Goal: Task Accomplishment & Management: Manage account settings

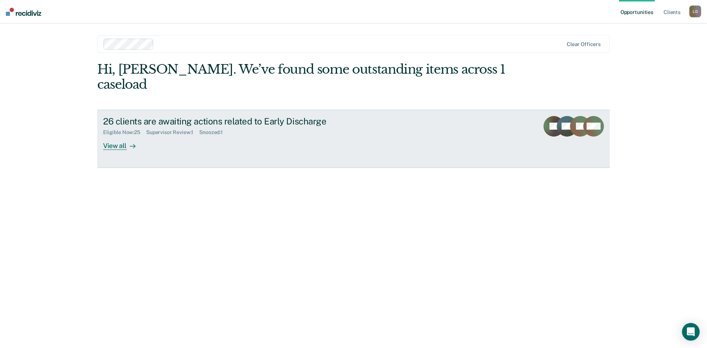
click at [118, 135] on div "View all" at bounding box center [123, 142] width 41 height 14
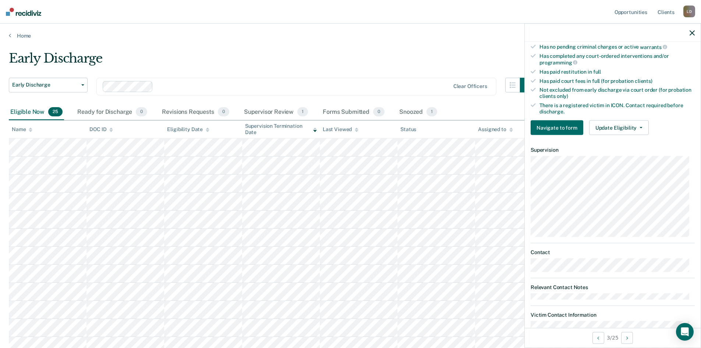
scroll to position [147, 0]
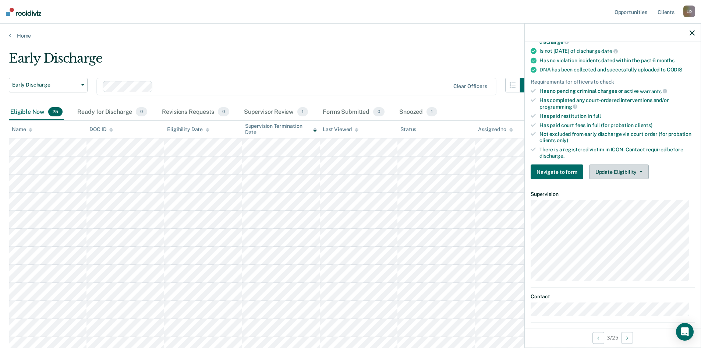
click at [640, 171] on icon "button" at bounding box center [641, 171] width 3 height 1
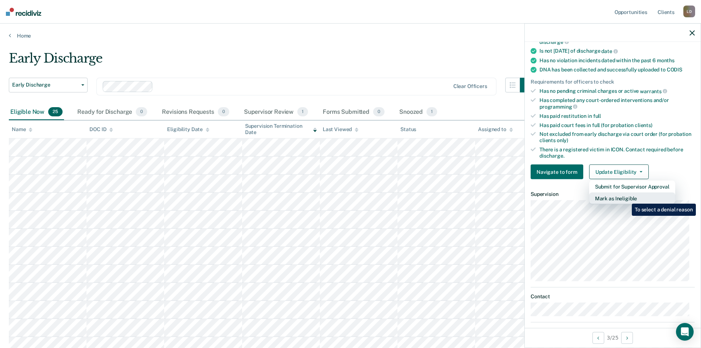
click at [626, 198] on button "Mark as Ineligible" at bounding box center [632, 198] width 86 height 12
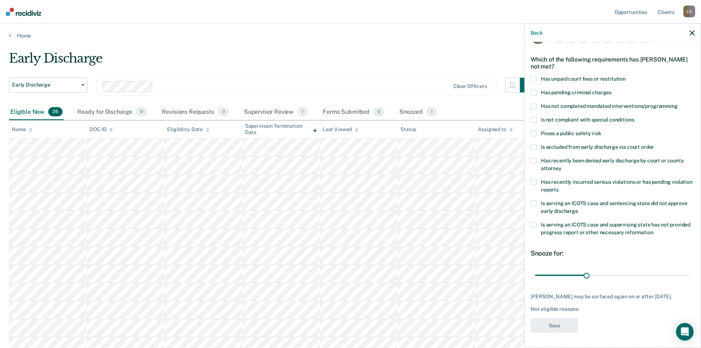
scroll to position [21, 0]
click at [534, 131] on span at bounding box center [534, 134] width 6 height 6
click at [601, 131] on input "Poses a public safety risk" at bounding box center [601, 131] width 0 height 0
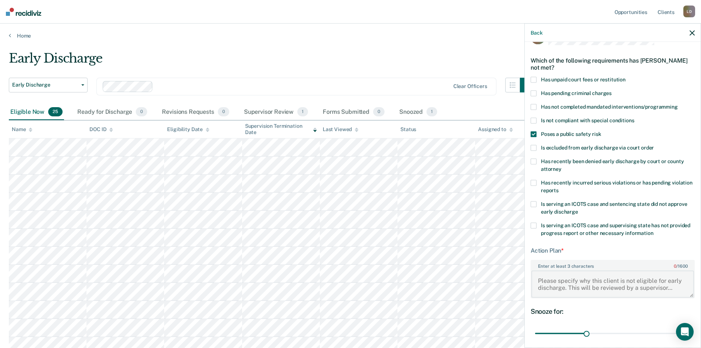
click at [572, 278] on textarea "Enter at least 3 characters 0 / 1600" at bounding box center [612, 283] width 163 height 27
type textarea "D"
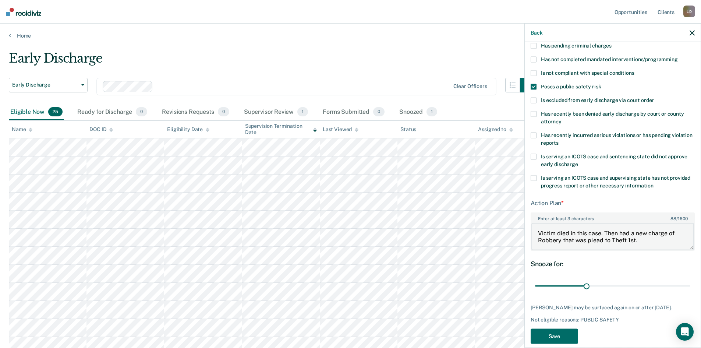
scroll to position [79, 0]
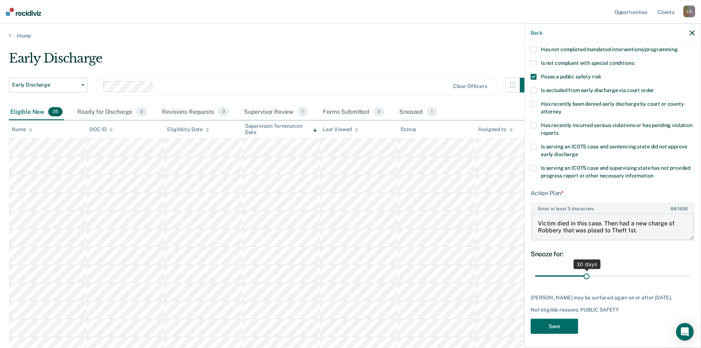
type textarea "Victim died in this case. Then had a new charge of Robbery that was plead to Th…"
drag, startPoint x: 586, startPoint y: 275, endPoint x: 697, endPoint y: 276, distance: 111.5
type input "90"
click at [690, 276] on input "range" at bounding box center [612, 275] width 155 height 13
click at [558, 333] on button "Save" at bounding box center [554, 325] width 47 height 15
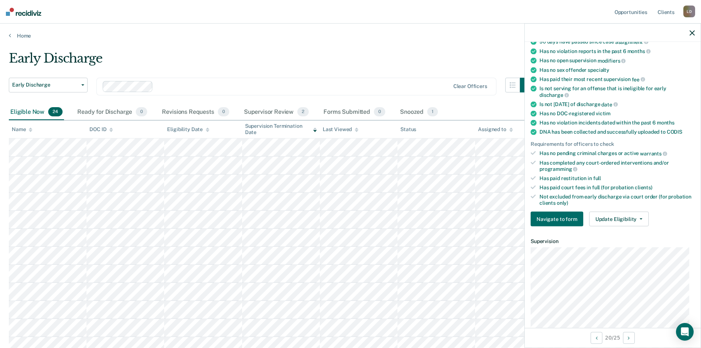
scroll to position [64, 0]
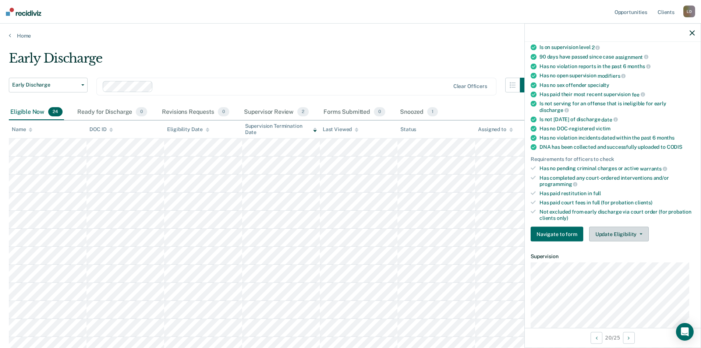
click at [622, 229] on button "Update Eligibility" at bounding box center [619, 234] width 60 height 15
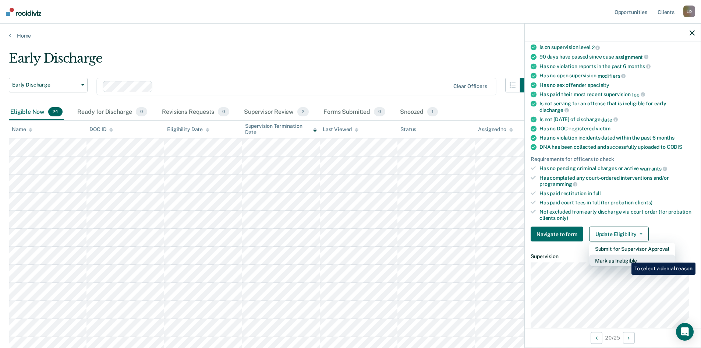
click at [626, 257] on button "Mark as Ineligible" at bounding box center [632, 261] width 86 height 12
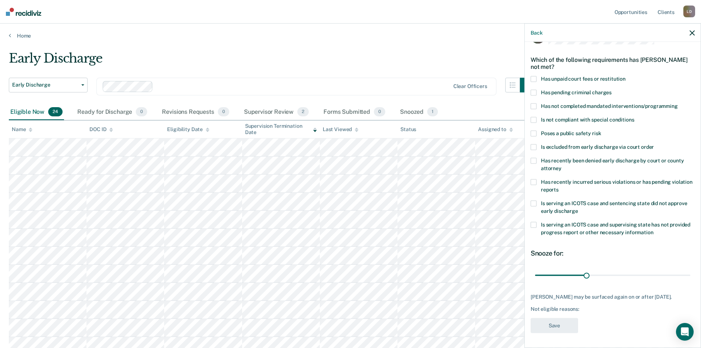
click at [534, 76] on span at bounding box center [534, 79] width 6 height 6
click at [626, 76] on input "Has unpaid court fees or restitution" at bounding box center [626, 76] width 0 height 0
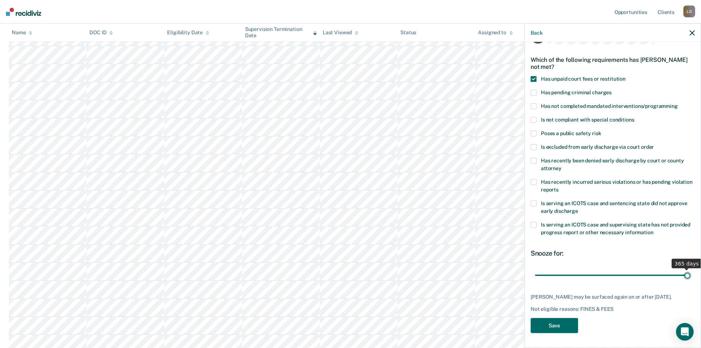
drag, startPoint x: 549, startPoint y: 268, endPoint x: 704, endPoint y: 271, distance: 154.6
click at [690, 271] on input "range" at bounding box center [612, 275] width 155 height 13
drag, startPoint x: 683, startPoint y: 269, endPoint x: 574, endPoint y: 271, distance: 109.7
type input "91"
click at [574, 271] on input "range" at bounding box center [612, 275] width 155 height 13
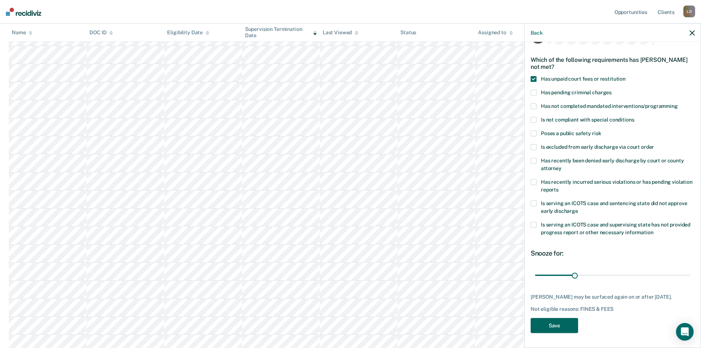
click at [557, 324] on button "Save" at bounding box center [554, 325] width 47 height 15
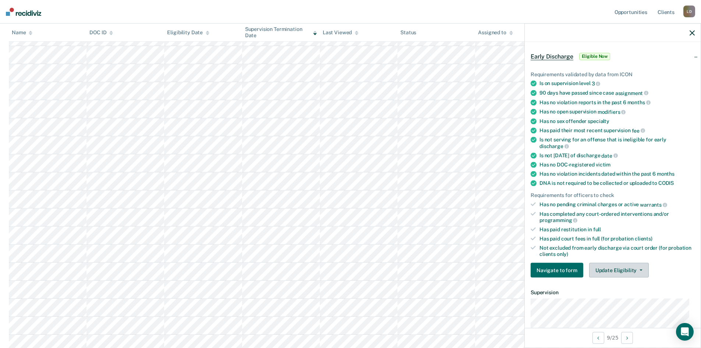
click at [612, 269] on button "Update Eligibility" at bounding box center [619, 270] width 60 height 15
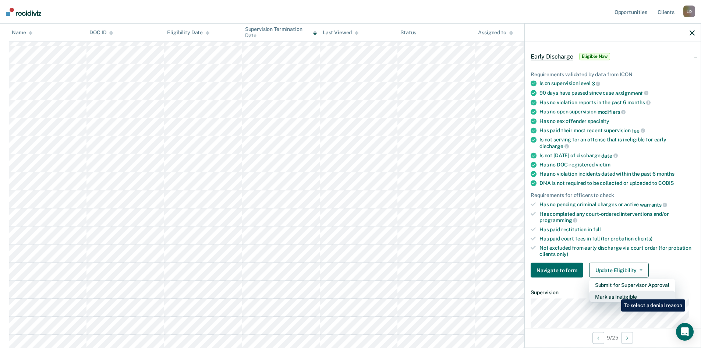
click at [616, 294] on button "Mark as Ineligible" at bounding box center [632, 297] width 86 height 12
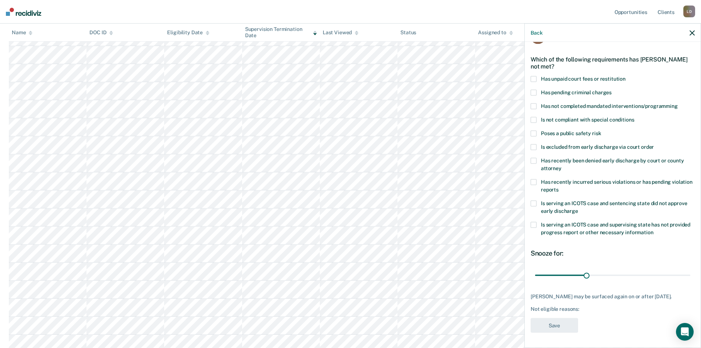
scroll to position [21, 0]
click at [534, 106] on span at bounding box center [534, 107] width 6 height 6
click at [678, 104] on input "Has not completed mandated interventions/programming" at bounding box center [678, 104] width 0 height 0
drag, startPoint x: 584, startPoint y: 275, endPoint x: 617, endPoint y: 278, distance: 32.9
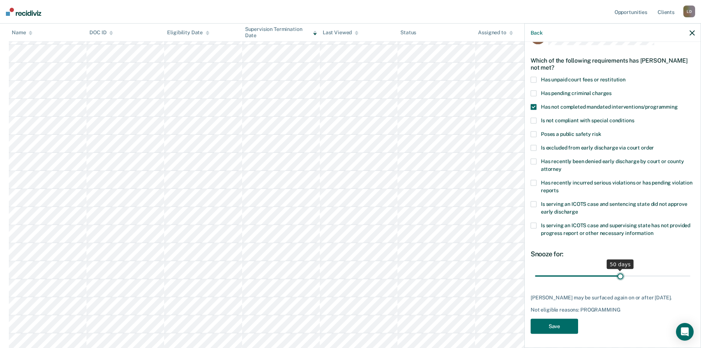
type input "50"
click at [617, 278] on input "range" at bounding box center [612, 275] width 155 height 13
click at [546, 321] on button "Save" at bounding box center [554, 325] width 47 height 15
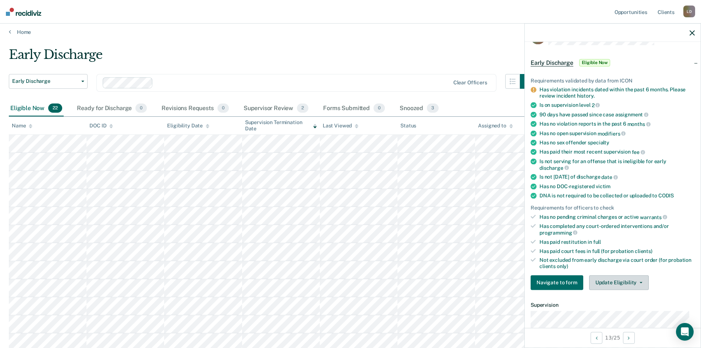
click at [620, 279] on button "Update Eligibility" at bounding box center [619, 282] width 60 height 15
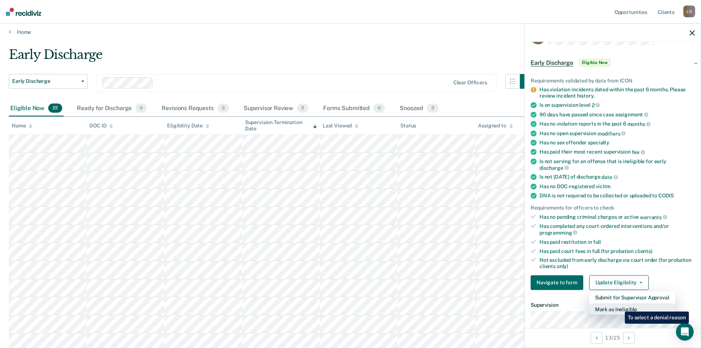
click at [619, 306] on button "Mark as Ineligible" at bounding box center [632, 309] width 86 height 12
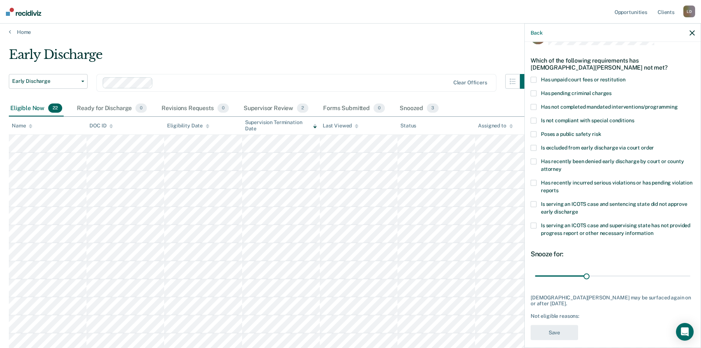
click at [534, 183] on span at bounding box center [534, 183] width 6 height 6
click at [559, 187] on input "Has recently incurred serious violations or has pending violation reports" at bounding box center [559, 187] width 0 height 0
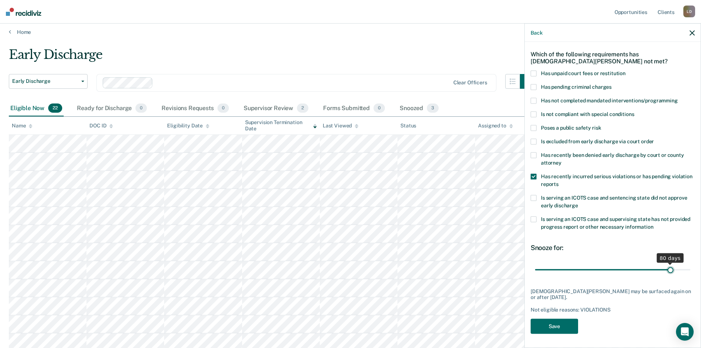
drag, startPoint x: 583, startPoint y: 268, endPoint x: 665, endPoint y: 268, distance: 81.7
click at [665, 268] on input "range" at bounding box center [612, 269] width 155 height 13
drag, startPoint x: 666, startPoint y: 270, endPoint x: 682, endPoint y: 271, distance: 15.5
type input "90"
click at [682, 271] on input "range" at bounding box center [612, 269] width 155 height 13
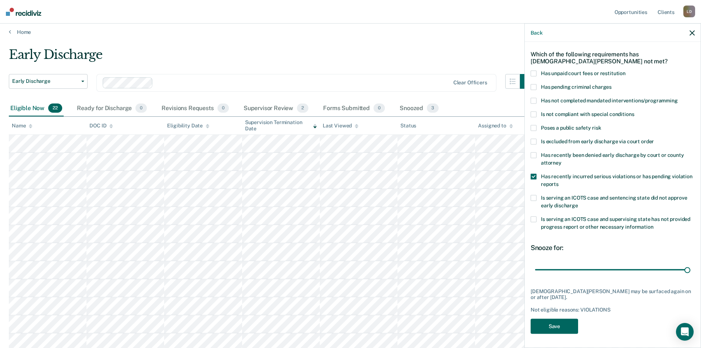
click at [550, 327] on button "Save" at bounding box center [554, 325] width 47 height 15
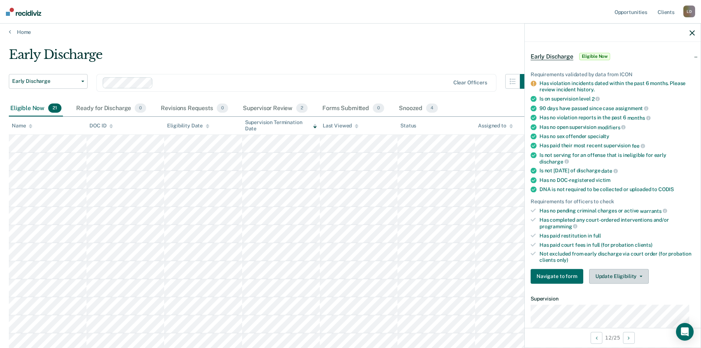
click at [618, 273] on button "Update Eligibility" at bounding box center [619, 276] width 60 height 15
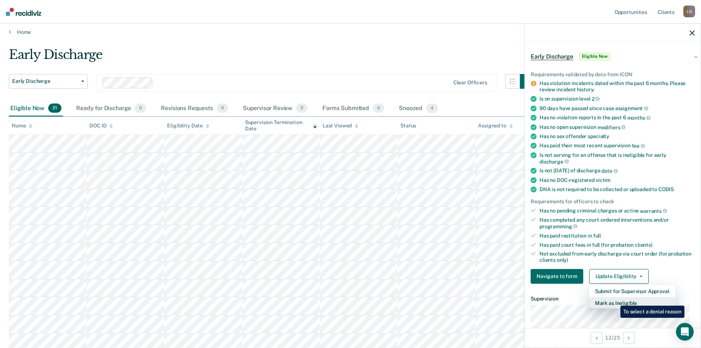
click at [615, 300] on button "Mark as Ineligible" at bounding box center [632, 303] width 86 height 12
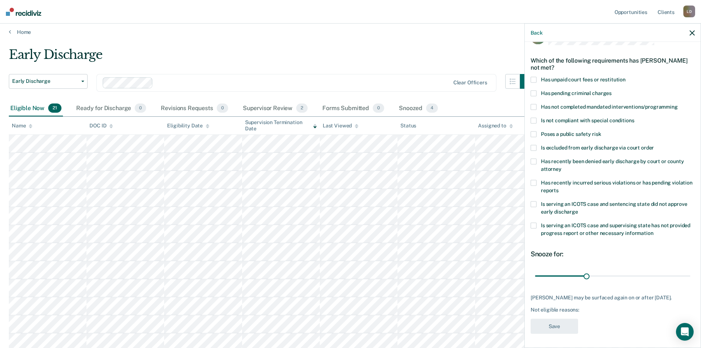
click at [532, 106] on span at bounding box center [534, 107] width 6 height 6
click at [678, 104] on input "Has not completed mandated interventions/programming" at bounding box center [678, 104] width 0 height 0
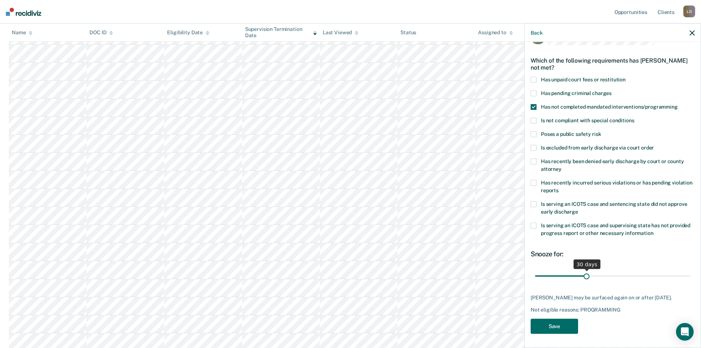
scroll to position [114, 0]
drag, startPoint x: 584, startPoint y: 275, endPoint x: 690, endPoint y: 275, distance: 106.0
type input "90"
click at [690, 275] on input "range" at bounding box center [612, 275] width 155 height 13
click at [560, 329] on button "Save" at bounding box center [554, 325] width 47 height 15
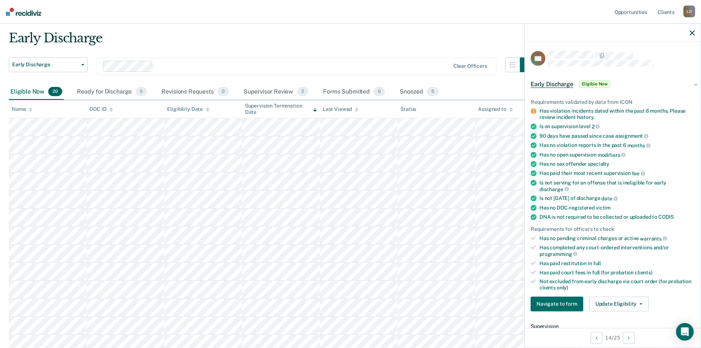
scroll to position [0, 0]
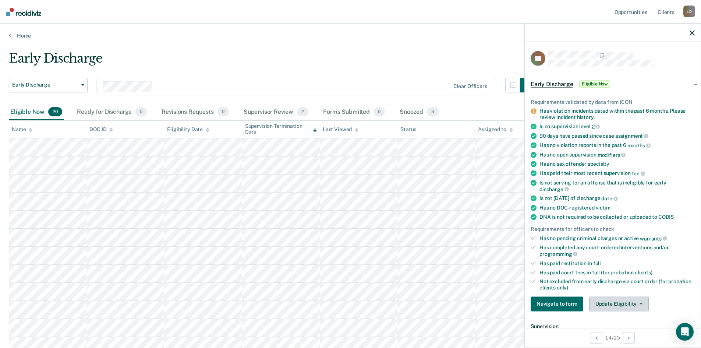
click at [626, 299] on button "Update Eligibility" at bounding box center [619, 303] width 60 height 15
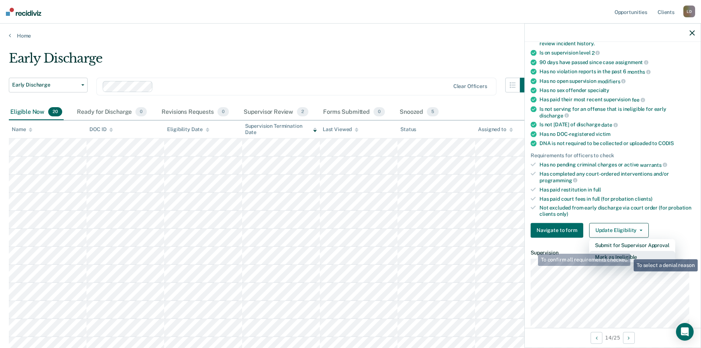
click at [628, 254] on button "Mark as Ineligible" at bounding box center [632, 257] width 86 height 12
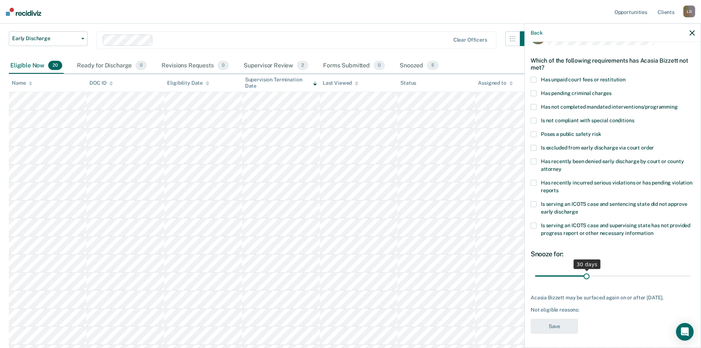
scroll to position [110, 0]
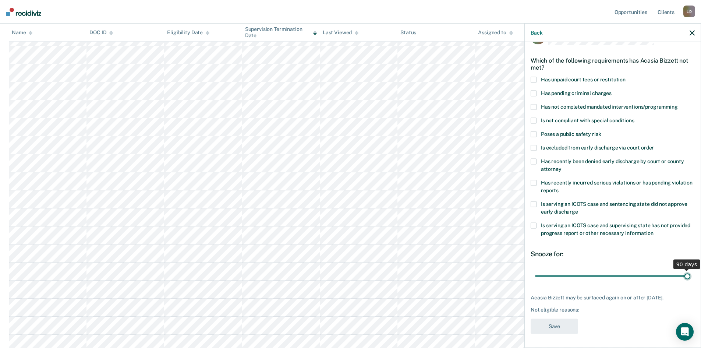
drag, startPoint x: 583, startPoint y: 275, endPoint x: 685, endPoint y: 282, distance: 102.5
type input "90"
click at [685, 282] on input "range" at bounding box center [612, 275] width 155 height 13
click at [536, 78] on span at bounding box center [534, 80] width 6 height 6
click at [626, 77] on input "Has unpaid court fees or restitution" at bounding box center [626, 77] width 0 height 0
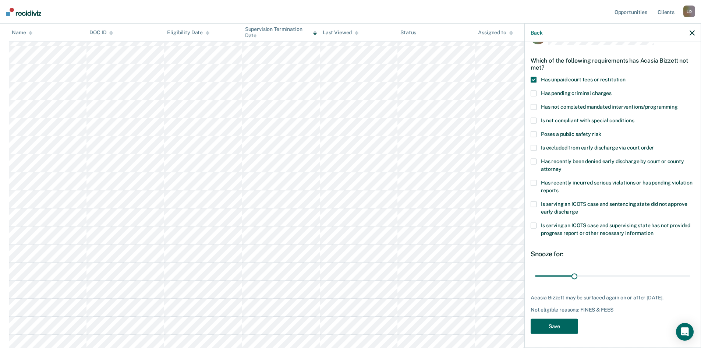
click at [551, 330] on button "Save" at bounding box center [554, 325] width 47 height 15
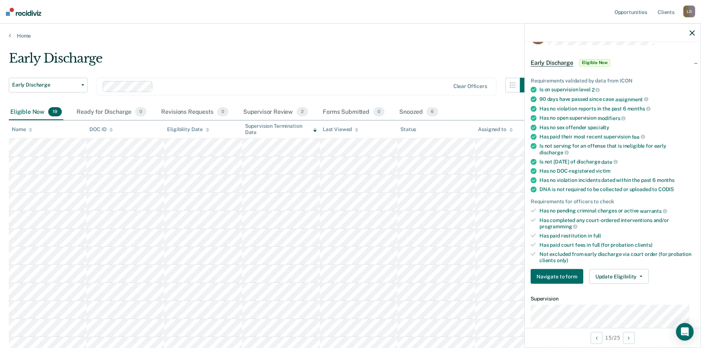
scroll to position [74, 0]
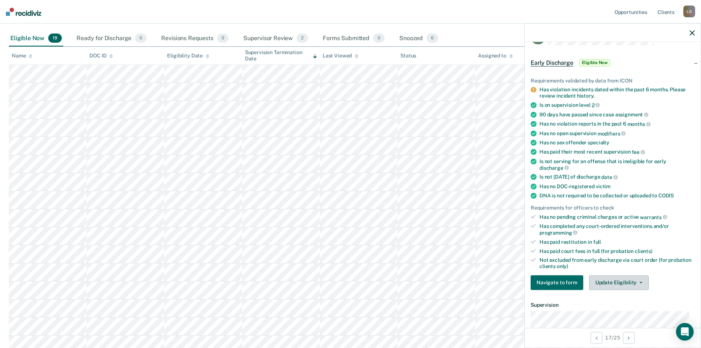
click at [624, 277] on button "Update Eligibility" at bounding box center [619, 282] width 60 height 15
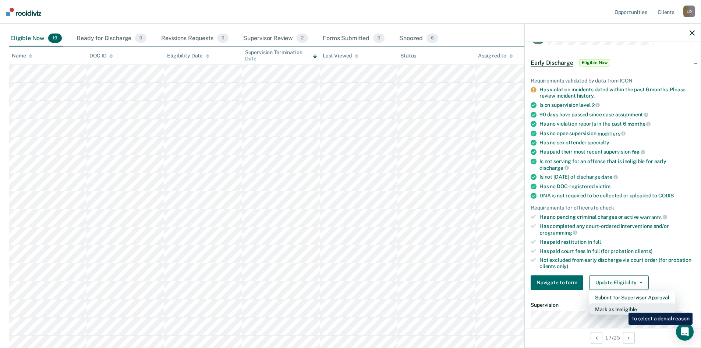
click at [623, 307] on button "Mark as Ineligible" at bounding box center [632, 309] width 86 height 12
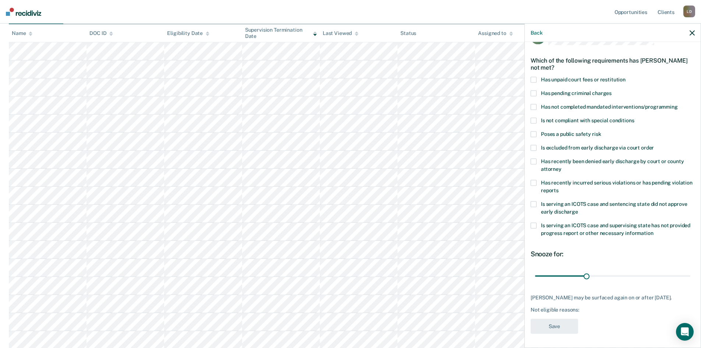
scroll to position [39, 0]
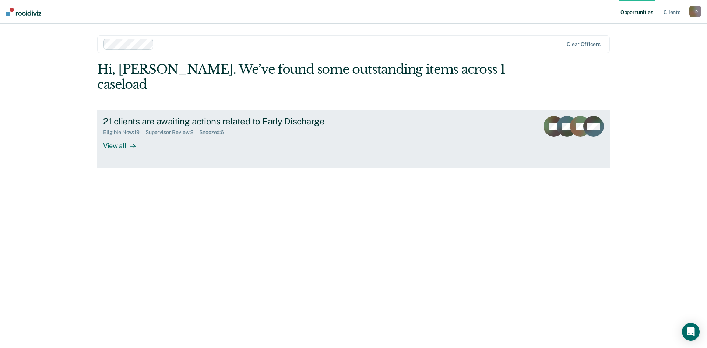
click at [125, 135] on div "View all" at bounding box center [123, 142] width 41 height 14
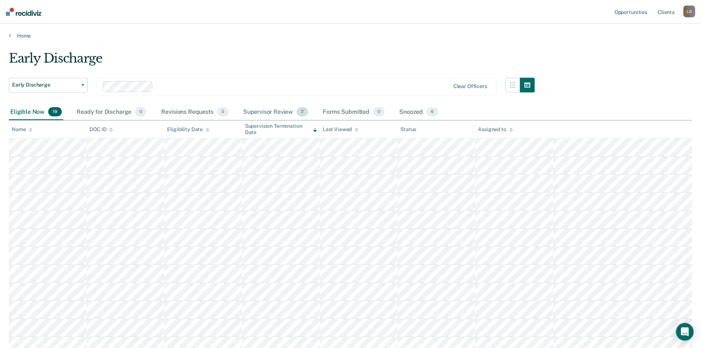
click at [275, 113] on div "Supervisor Review 2" at bounding box center [276, 112] width 68 height 16
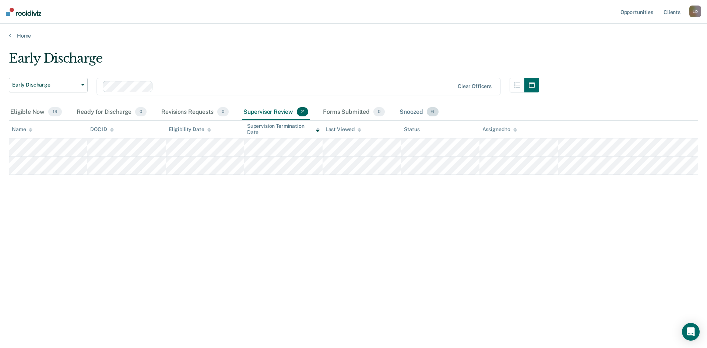
click at [422, 113] on div "Snoozed 6" at bounding box center [419, 112] width 42 height 16
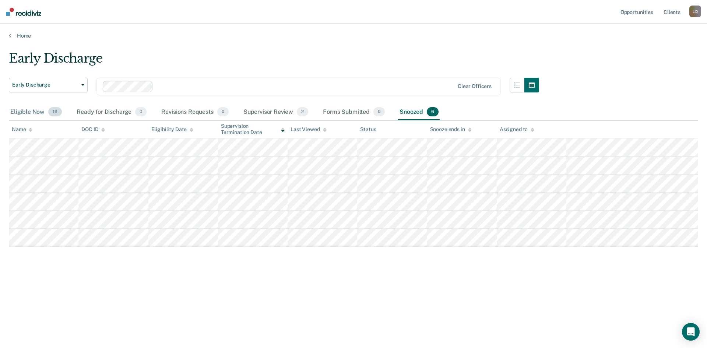
click at [25, 114] on div "Eligible Now 19" at bounding box center [36, 112] width 54 height 16
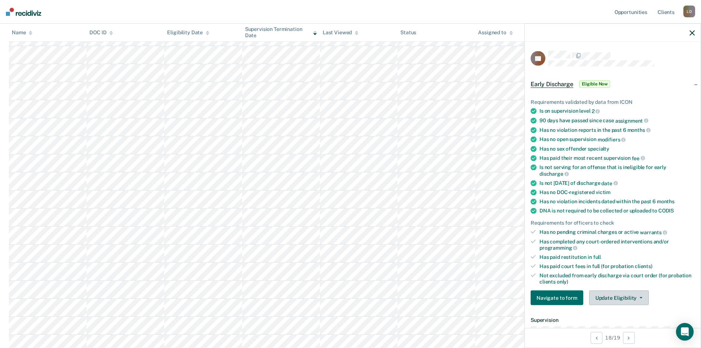
click at [610, 296] on button "Update Eligibility" at bounding box center [619, 297] width 60 height 15
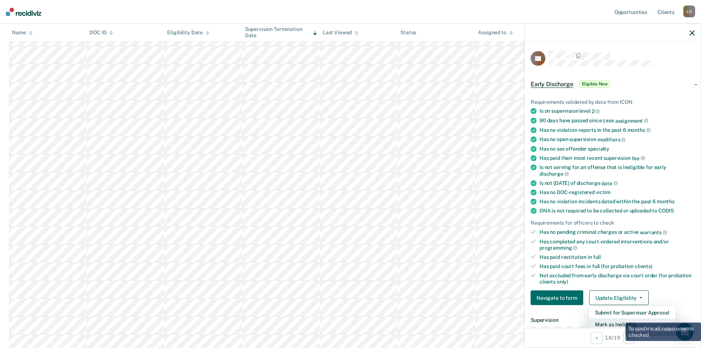
scroll to position [2, 0]
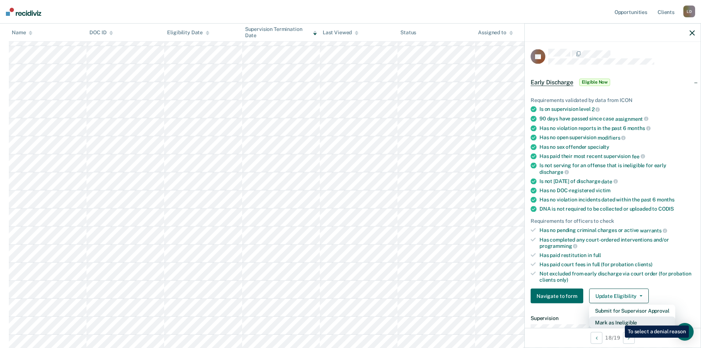
click at [619, 320] on button "Mark as Ineligible" at bounding box center [632, 322] width 86 height 12
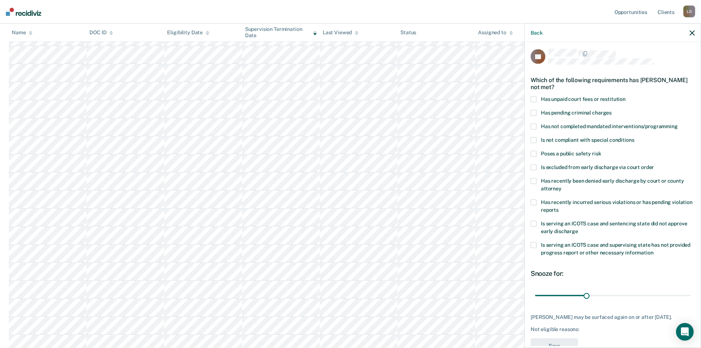
click at [538, 96] on label "Has unpaid court fees or restitution" at bounding box center [613, 100] width 164 height 8
click at [626, 96] on input "Has unpaid court fees or restitution" at bounding box center [626, 96] width 0 height 0
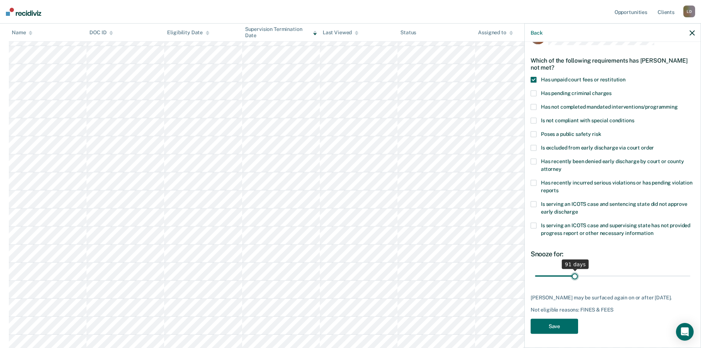
drag, startPoint x: 549, startPoint y: 274, endPoint x: 574, endPoint y: 277, distance: 25.2
type input "91"
click at [574, 277] on input "range" at bounding box center [612, 275] width 155 height 13
click at [568, 323] on button "Save" at bounding box center [554, 325] width 47 height 15
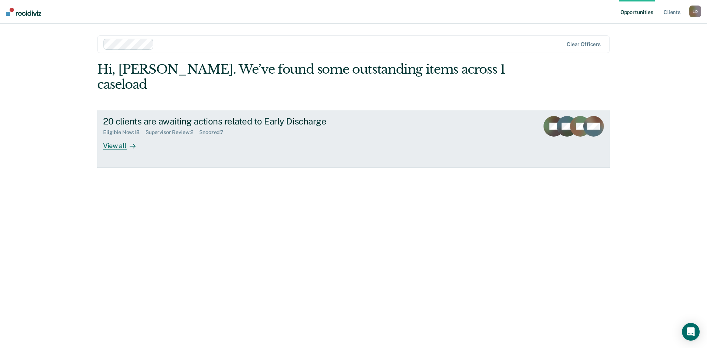
click at [130, 143] on icon at bounding box center [133, 146] width 6 height 6
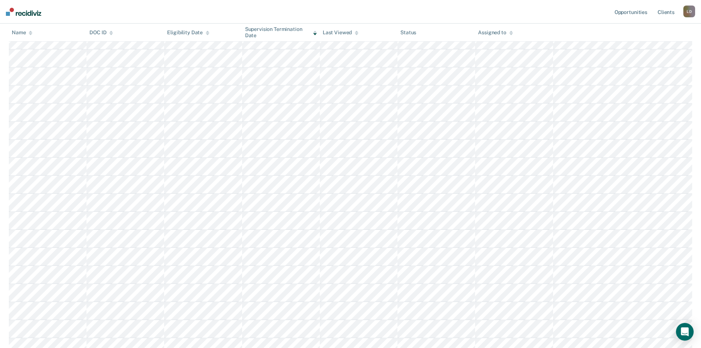
scroll to position [110, 0]
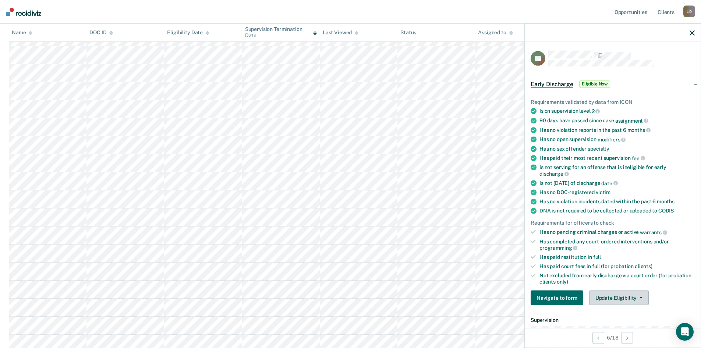
click at [624, 294] on button "Update Eligibility" at bounding box center [619, 297] width 60 height 15
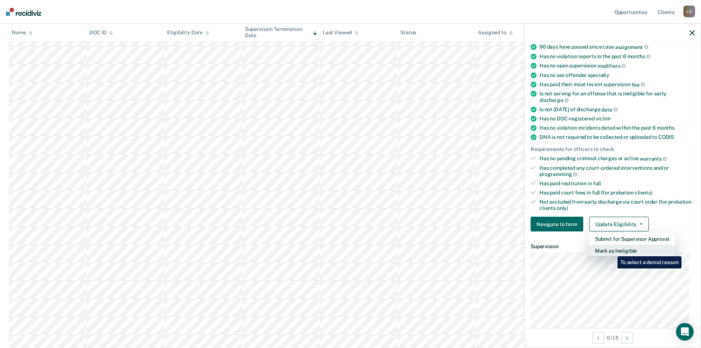
click at [612, 251] on button "Mark as Ineligible" at bounding box center [632, 251] width 86 height 12
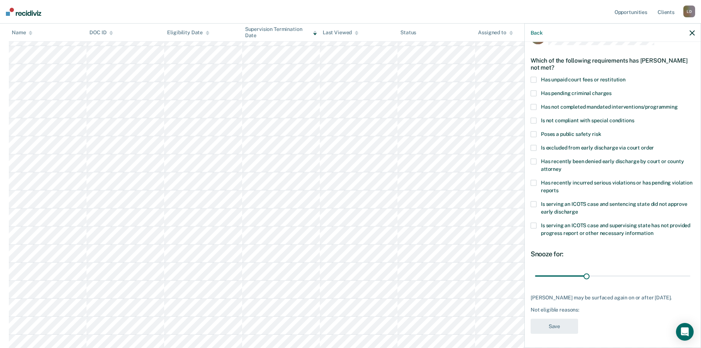
click at [531, 107] on span at bounding box center [534, 107] width 6 height 6
click at [678, 104] on input "Has not completed mandated interventions/programming" at bounding box center [678, 104] width 0 height 0
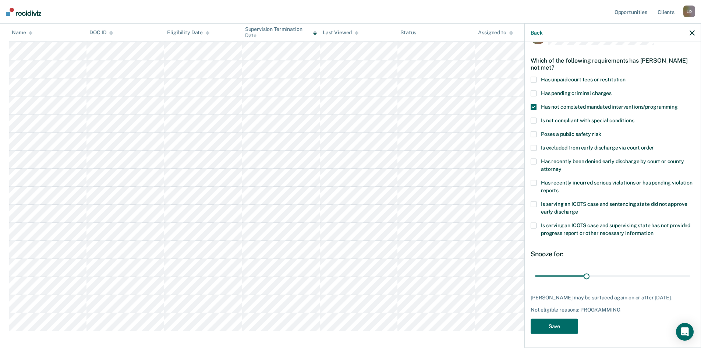
scroll to position [168, 0]
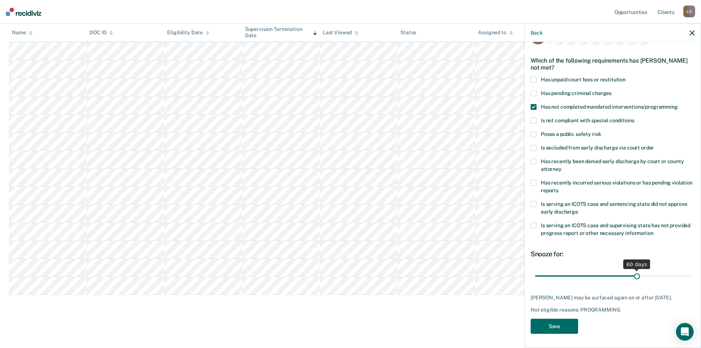
drag, startPoint x: 584, startPoint y: 275, endPoint x: 633, endPoint y: 279, distance: 48.7
type input "60"
click at [633, 279] on input "range" at bounding box center [612, 275] width 155 height 13
click at [550, 333] on button "Save" at bounding box center [554, 325] width 47 height 15
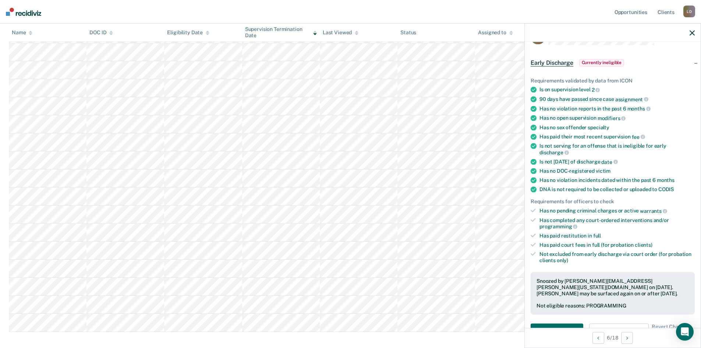
scroll to position [116, 0]
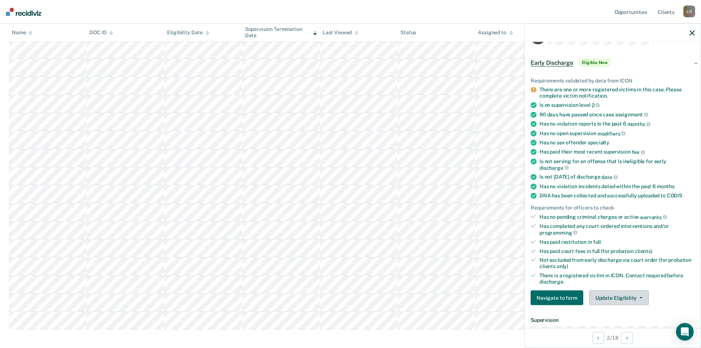
click at [610, 298] on button "Update Eligibility" at bounding box center [619, 297] width 60 height 15
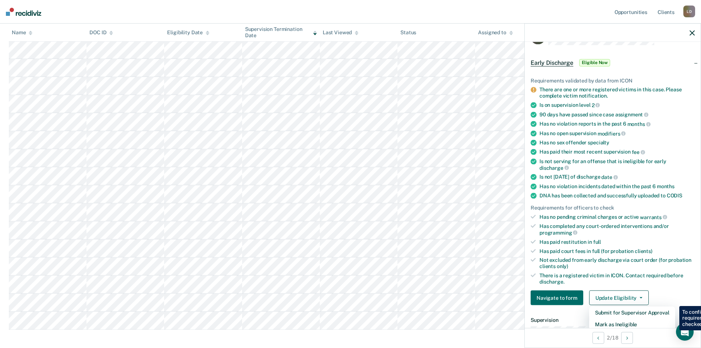
click at [619, 262] on div "Not excluded from early discharge via court order (for probation clients only)" at bounding box center [616, 263] width 155 height 13
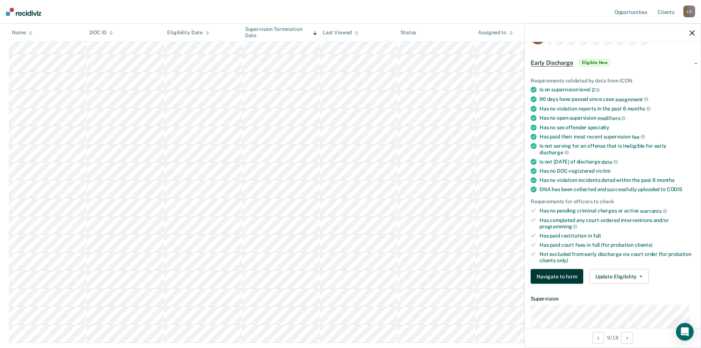
scroll to position [150, 0]
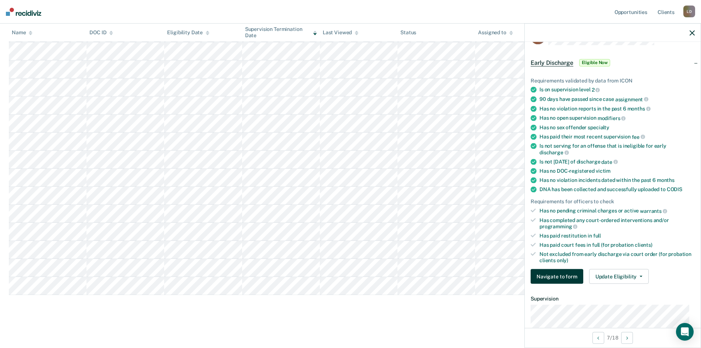
click at [550, 277] on button "Navigate to form" at bounding box center [557, 276] width 53 height 15
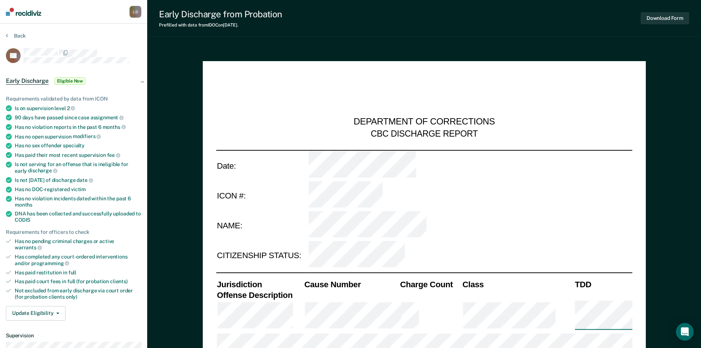
type textarea "x"
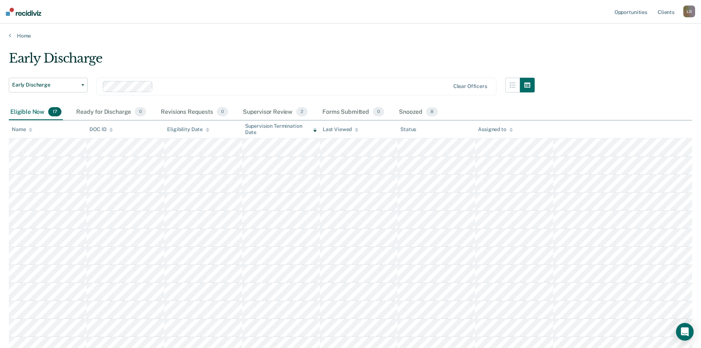
scroll to position [150, 0]
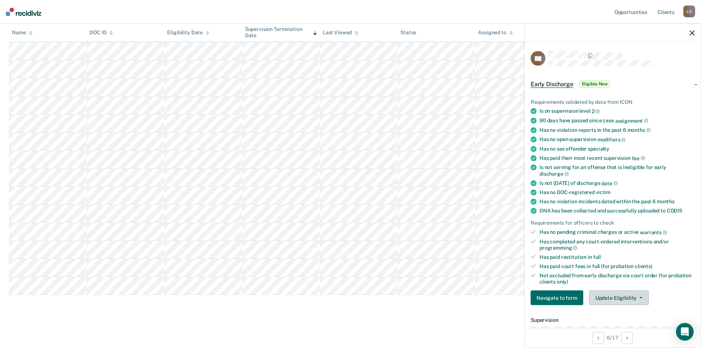
click at [624, 297] on button "Update Eligibility" at bounding box center [619, 297] width 60 height 15
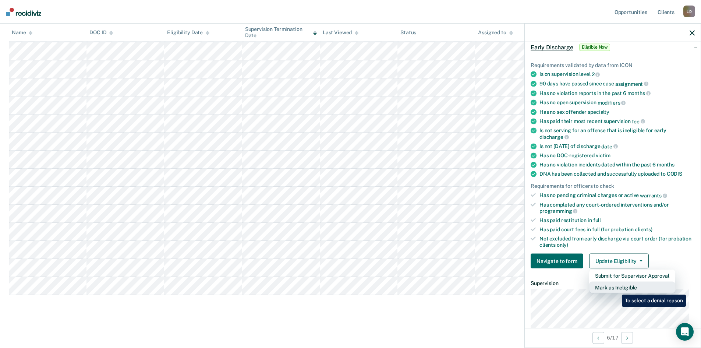
click at [616, 289] on button "Mark as Ineligible" at bounding box center [632, 288] width 86 height 12
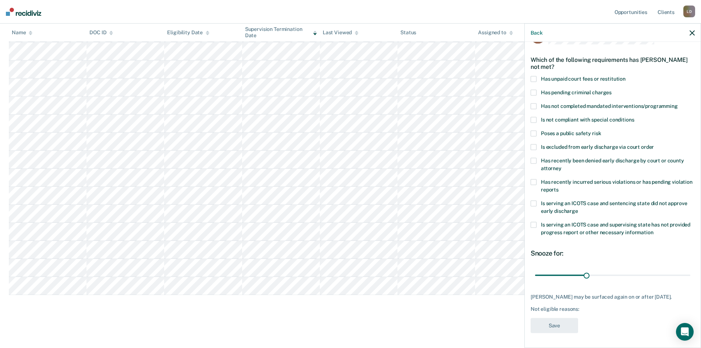
scroll to position [21, 0]
click at [537, 77] on label "Has unpaid court fees or restitution" at bounding box center [613, 81] width 164 height 8
click at [626, 77] on input "Has unpaid court fees or restitution" at bounding box center [626, 77] width 0 height 0
drag, startPoint x: 551, startPoint y: 274, endPoint x: 573, endPoint y: 275, distance: 22.1
type input "90"
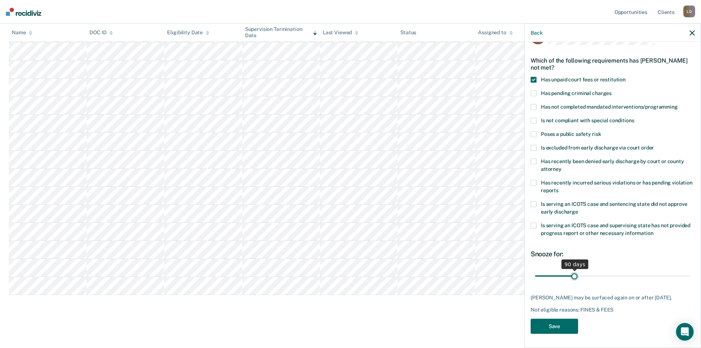
click at [573, 275] on input "range" at bounding box center [612, 275] width 155 height 13
click at [563, 326] on button "Save" at bounding box center [554, 325] width 47 height 15
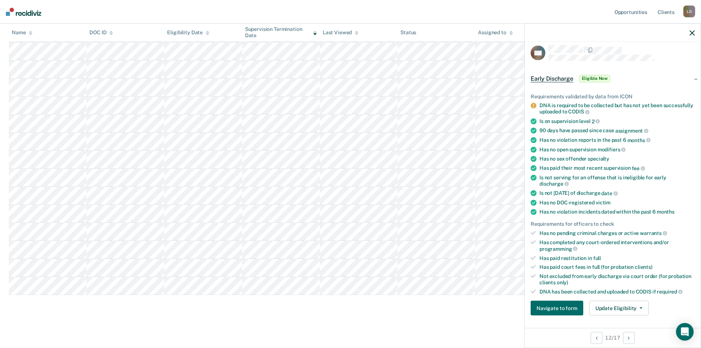
scroll to position [0, 0]
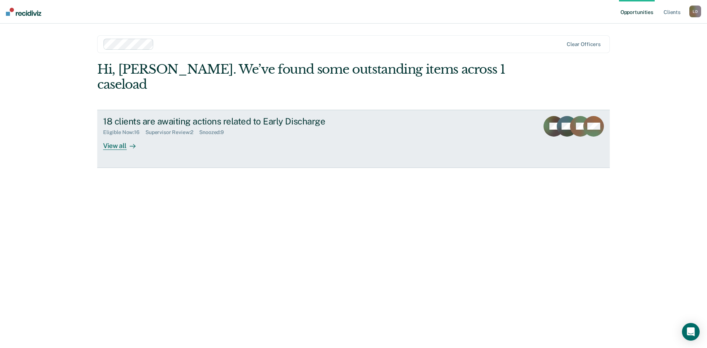
click at [127, 141] on div at bounding box center [131, 145] width 9 height 8
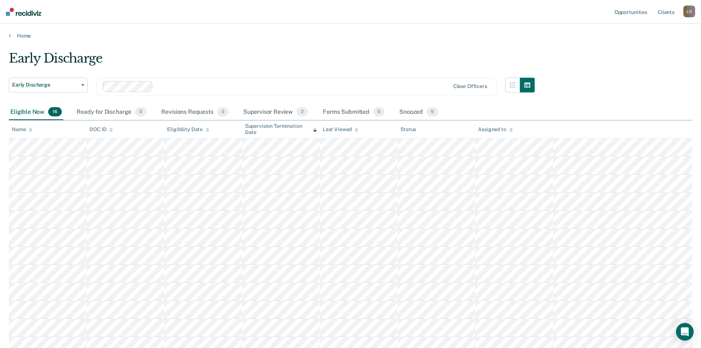
scroll to position [132, 0]
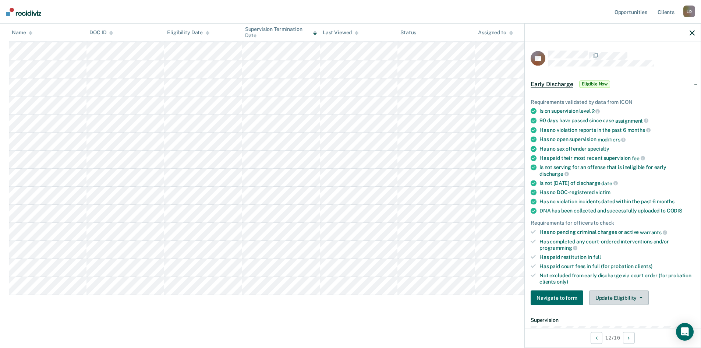
click at [608, 300] on button "Update Eligibility" at bounding box center [619, 297] width 60 height 15
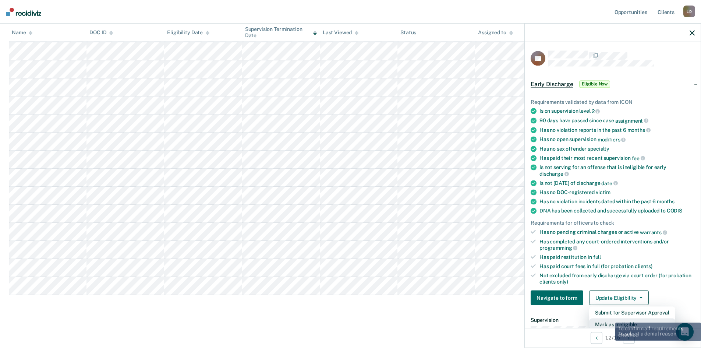
scroll to position [2, 0]
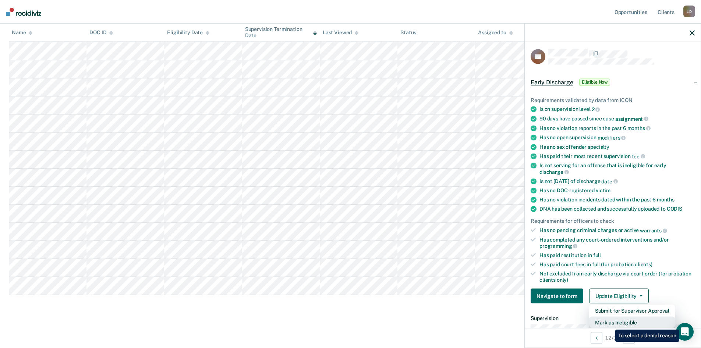
click at [610, 324] on button "Mark as Ineligible" at bounding box center [632, 322] width 86 height 12
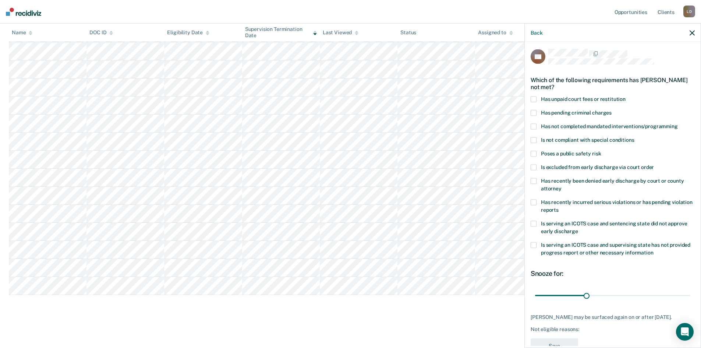
click at [531, 96] on span at bounding box center [534, 99] width 6 height 6
click at [626, 96] on input "Has unpaid court fees or restitution" at bounding box center [626, 96] width 0 height 0
drag, startPoint x: 547, startPoint y: 293, endPoint x: 696, endPoint y: 297, distance: 149.5
type input "365"
click at [690, 297] on input "range" at bounding box center [612, 295] width 155 height 13
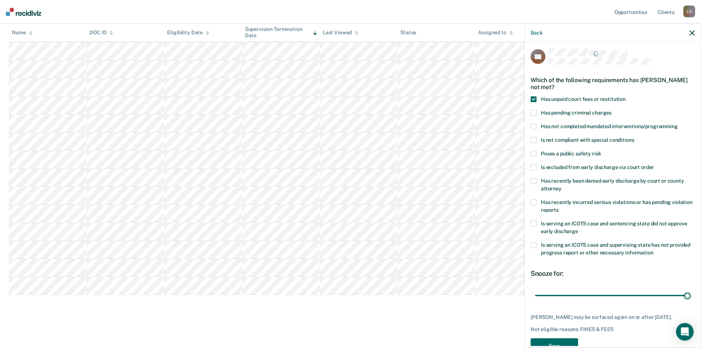
scroll to position [28, 0]
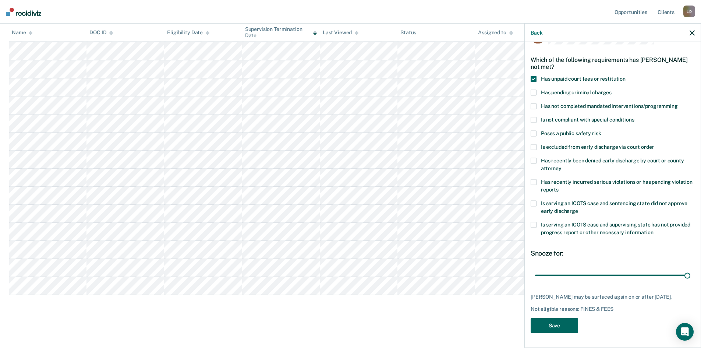
click at [547, 329] on button "Save" at bounding box center [554, 325] width 47 height 15
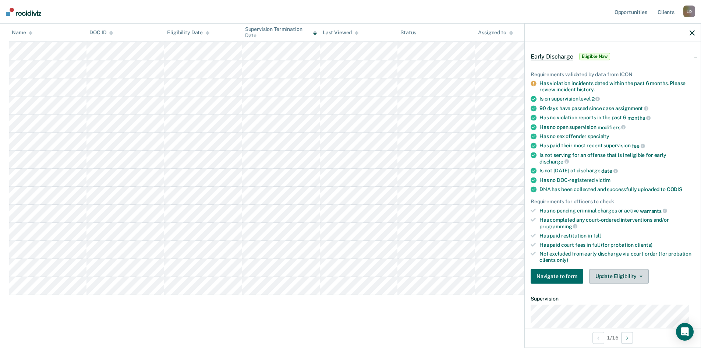
click at [625, 275] on button "Update Eligibility" at bounding box center [619, 276] width 60 height 15
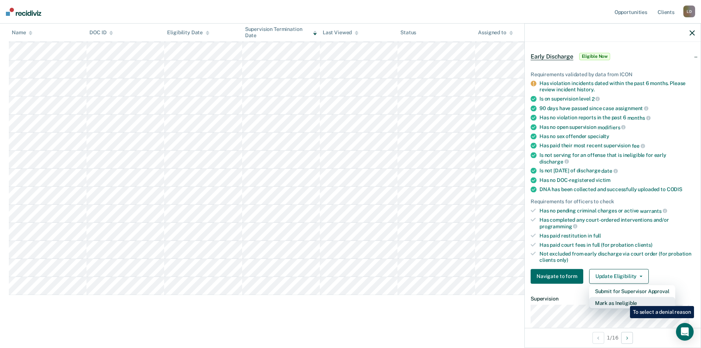
click at [624, 300] on button "Mark as Ineligible" at bounding box center [632, 303] width 86 height 12
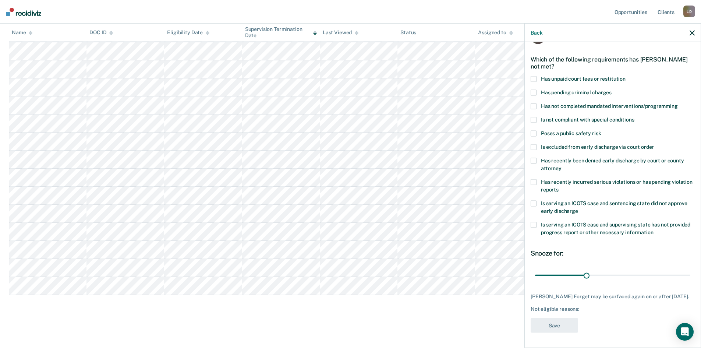
scroll to position [21, 0]
click at [533, 79] on span at bounding box center [534, 80] width 6 height 6
click at [626, 77] on input "Has unpaid court fees or restitution" at bounding box center [626, 77] width 0 height 0
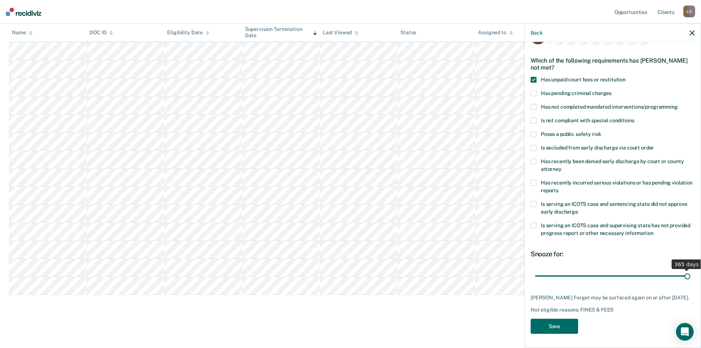
drag, startPoint x: 550, startPoint y: 275, endPoint x: 706, endPoint y: 279, distance: 156.4
type input "365"
click at [690, 279] on input "range" at bounding box center [612, 275] width 155 height 13
click at [559, 332] on button "Save" at bounding box center [554, 325] width 47 height 15
